Goal: Find contact information: Find contact information

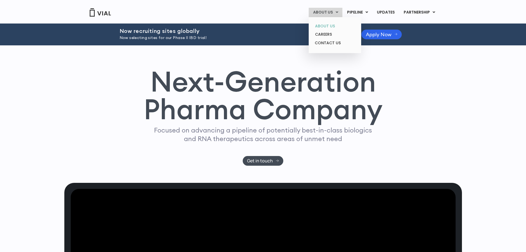
click at [333, 27] on link "ABOUT US" at bounding box center [335, 26] width 48 height 9
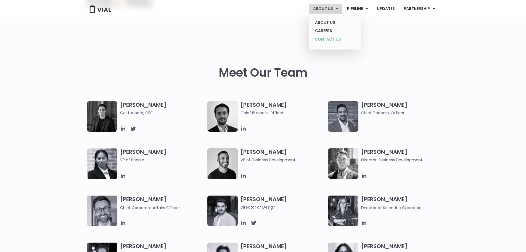
click at [333, 39] on link "CONTACT US" at bounding box center [335, 39] width 48 height 9
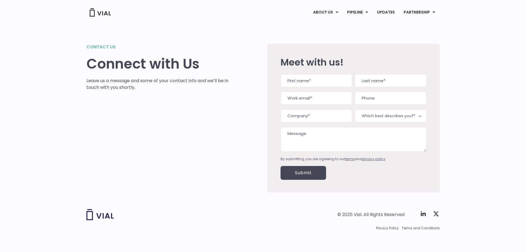
scroll to position [1, 0]
